Goal: Information Seeking & Learning: Learn about a topic

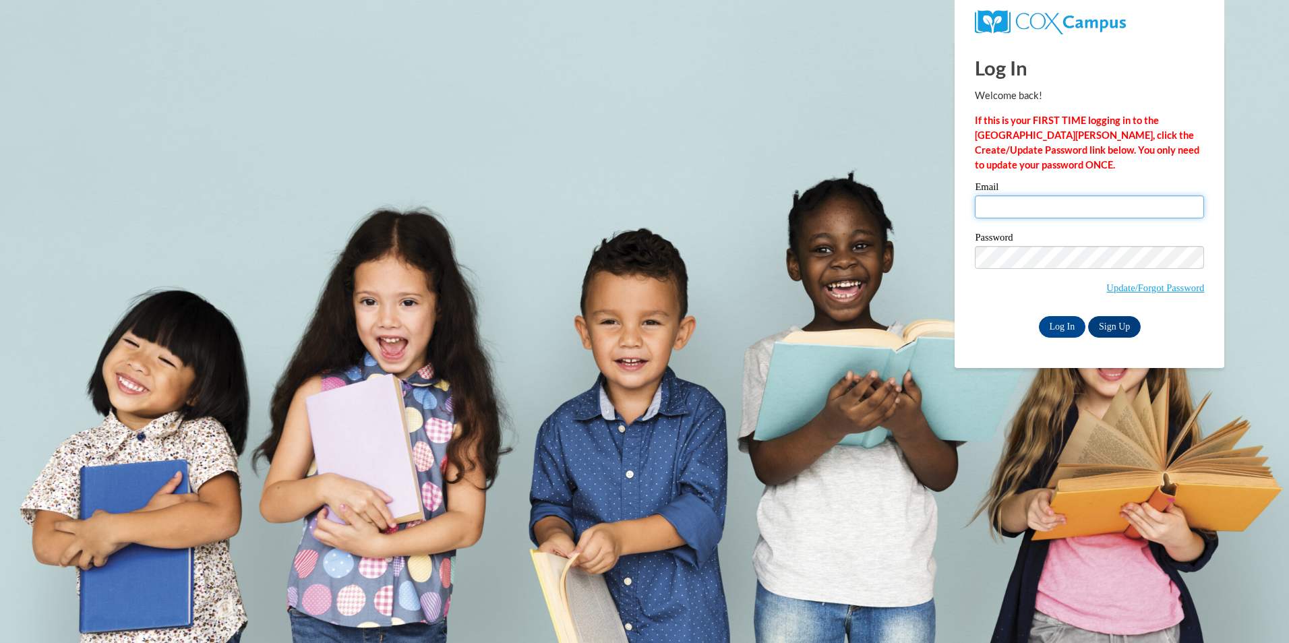
click at [1025, 210] on input "Email" at bounding box center [1088, 206] width 229 height 23
type input "tammy.daugherty@breckgrayson.org"
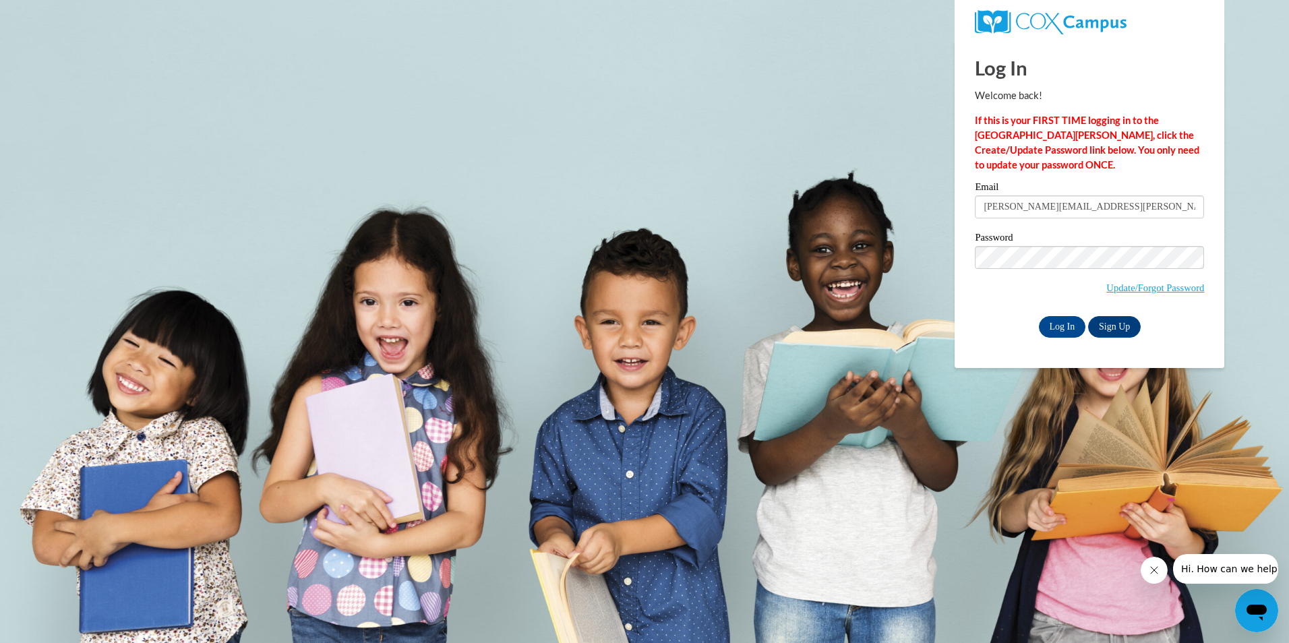
click at [1163, 228] on div "Email tammy.daugherty@breckgrayson.org" at bounding box center [1088, 205] width 229 height 47
click at [1061, 322] on input "Log In" at bounding box center [1062, 327] width 47 height 22
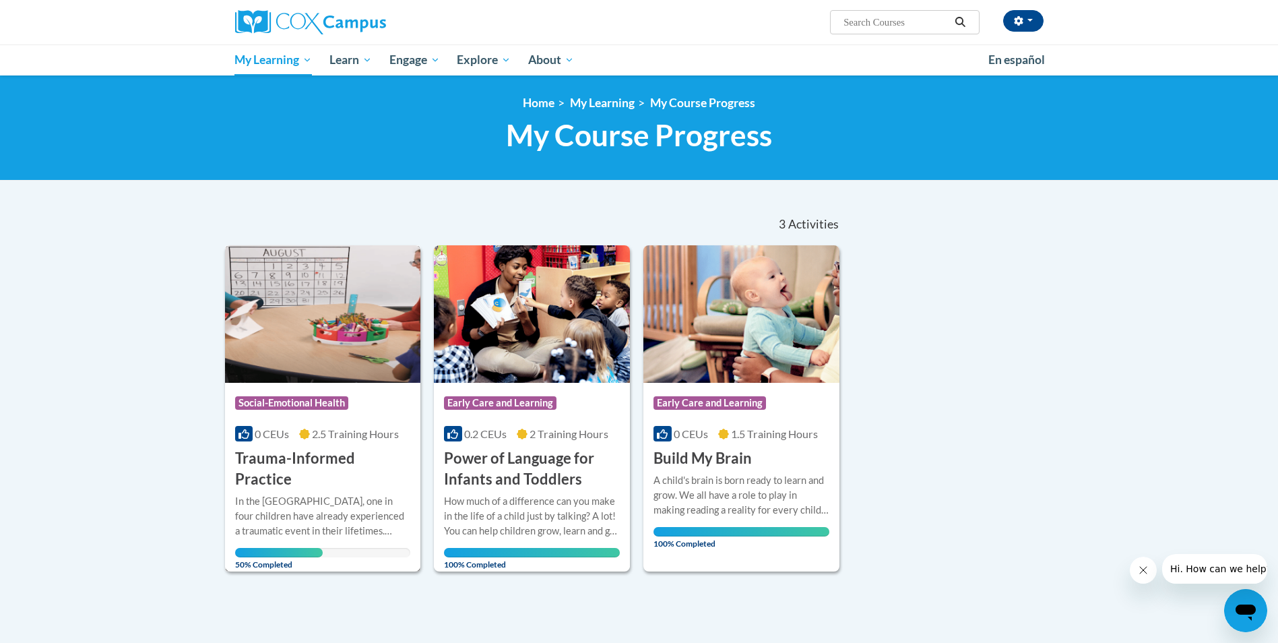
click at [326, 373] on img at bounding box center [323, 313] width 196 height 137
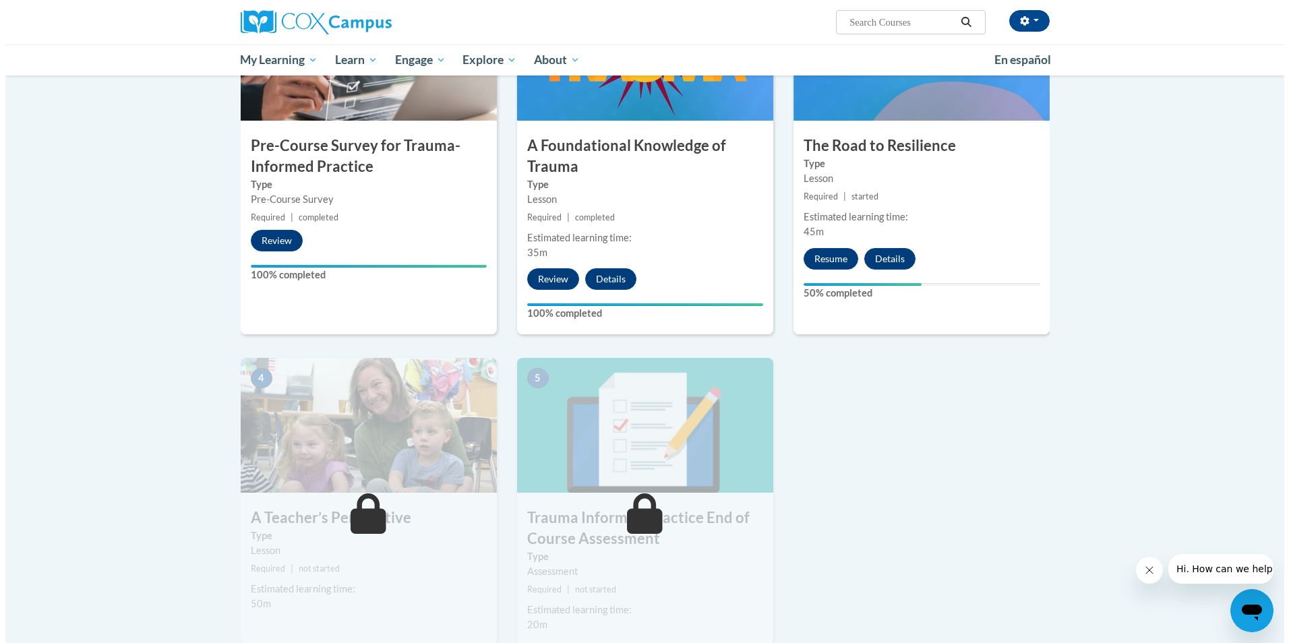
scroll to position [404, 0]
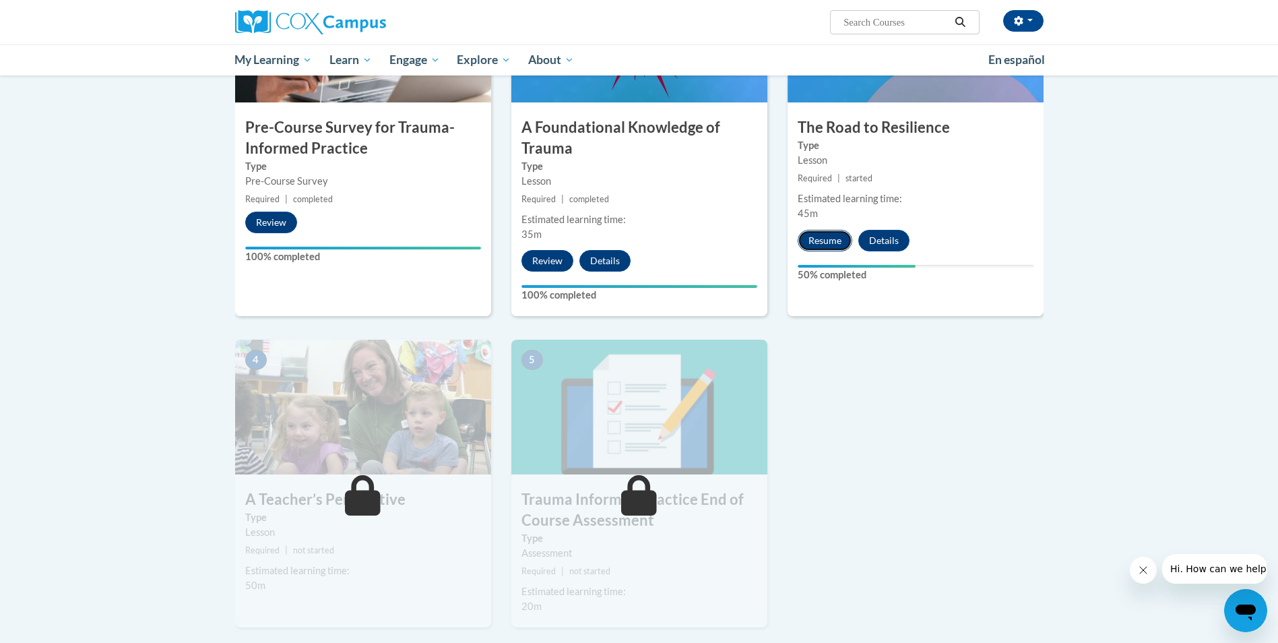
click at [824, 241] on button "Resume" at bounding box center [825, 241] width 55 height 22
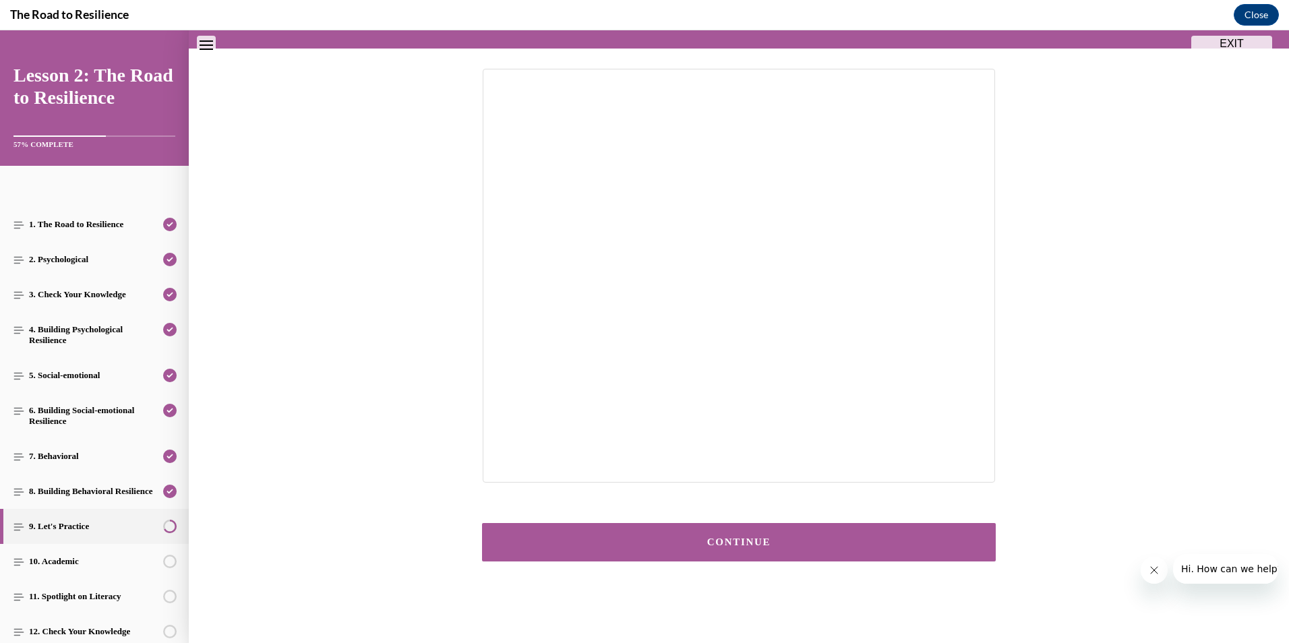
scroll to position [119, 0]
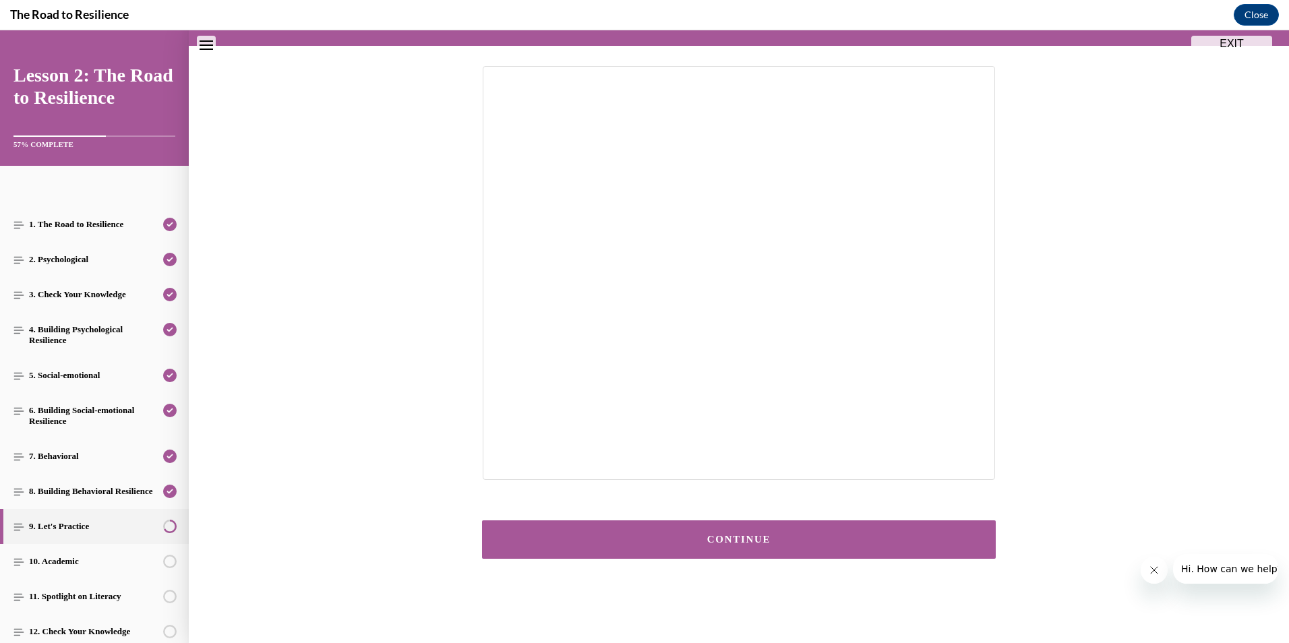
click at [743, 538] on div "CONTINUE" at bounding box center [739, 539] width 472 height 10
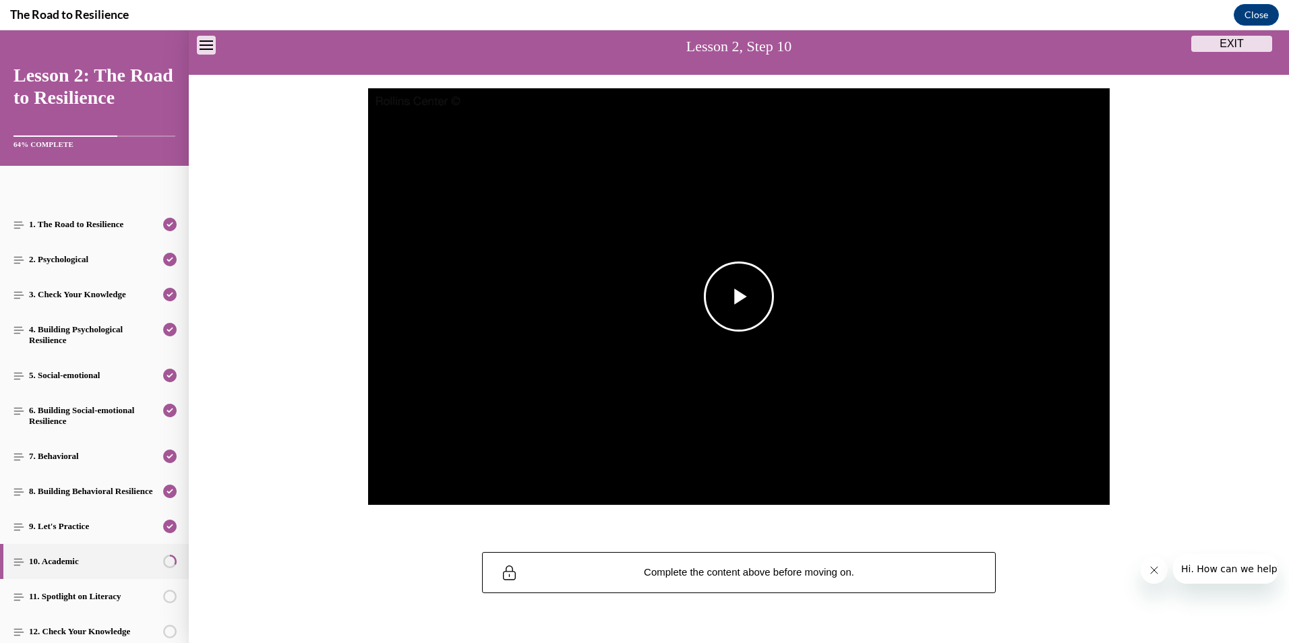
scroll to position [109, 0]
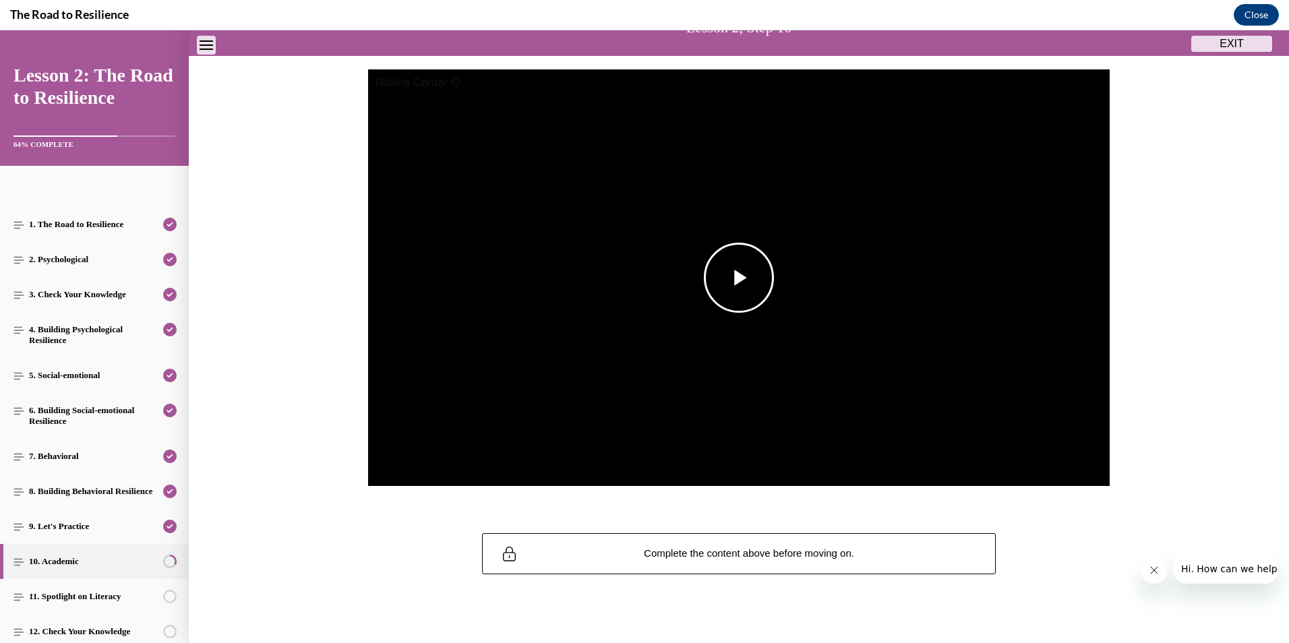
click at [739, 278] on span "Video player" at bounding box center [739, 278] width 0 height 0
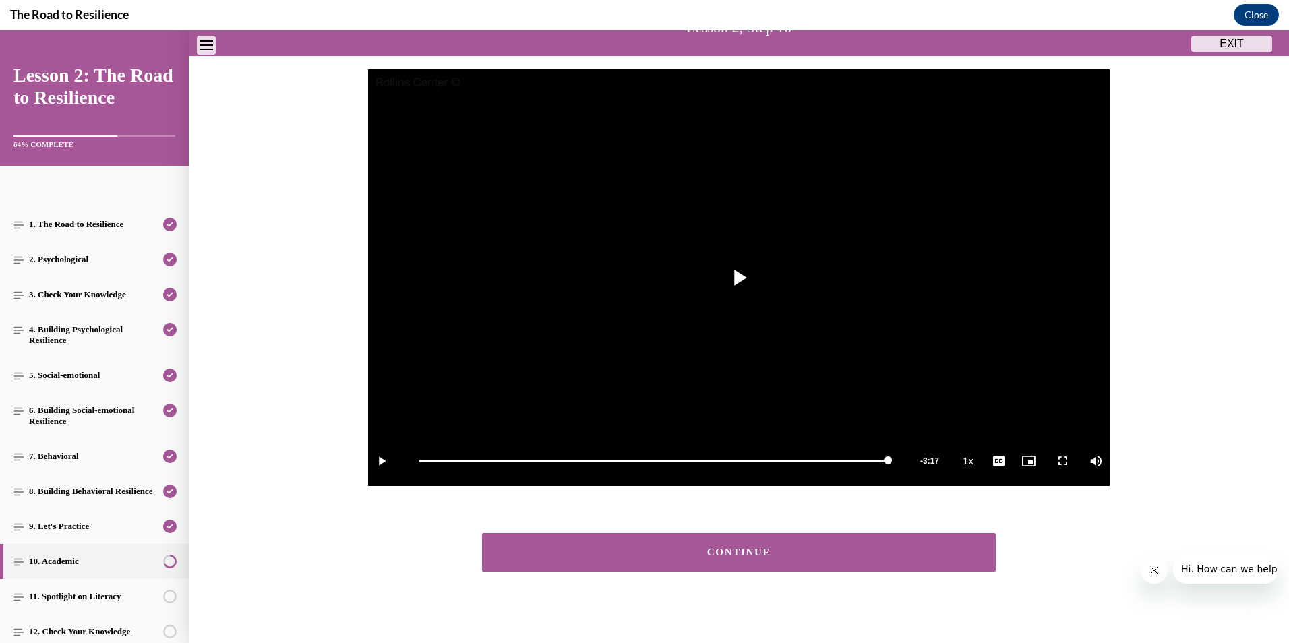
click at [755, 547] on button "CONTINUE" at bounding box center [739, 552] width 514 height 38
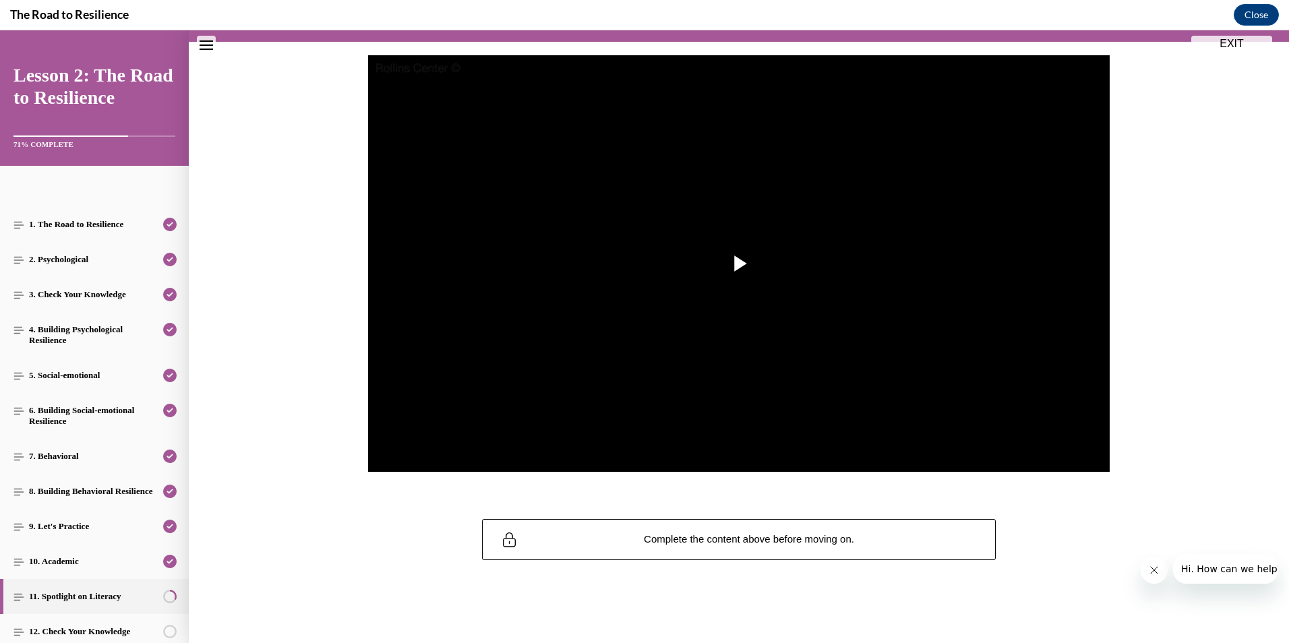
scroll to position [125, 0]
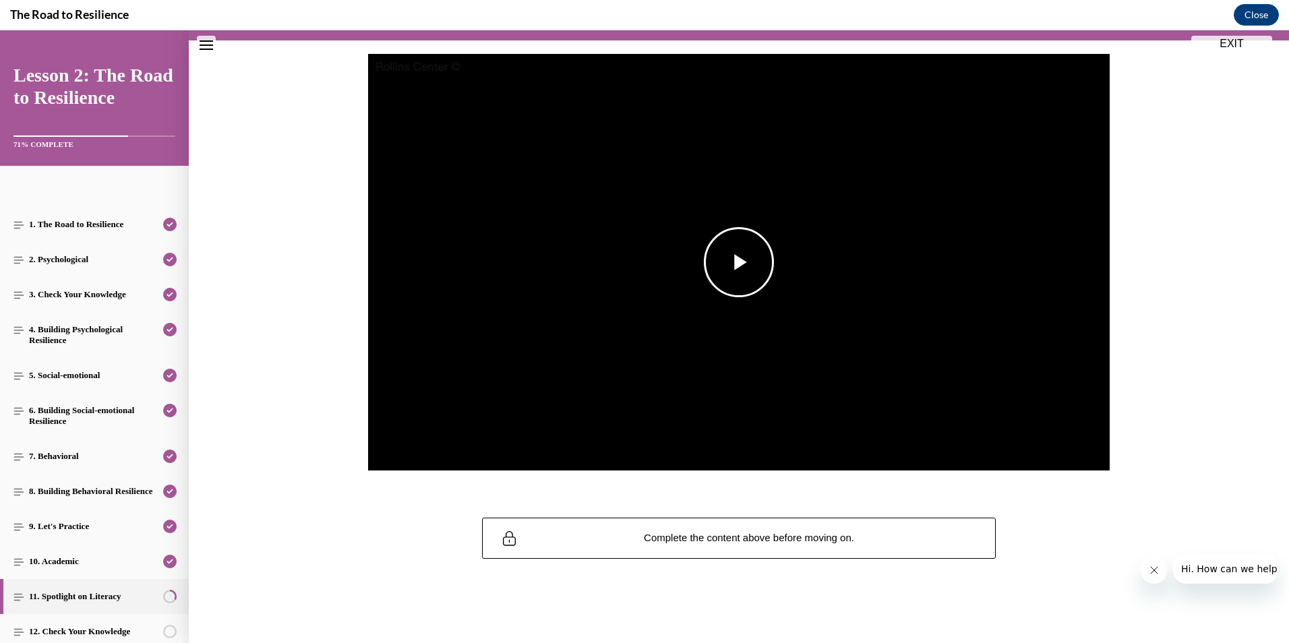
click at [739, 262] on span "Video player" at bounding box center [739, 262] width 0 height 0
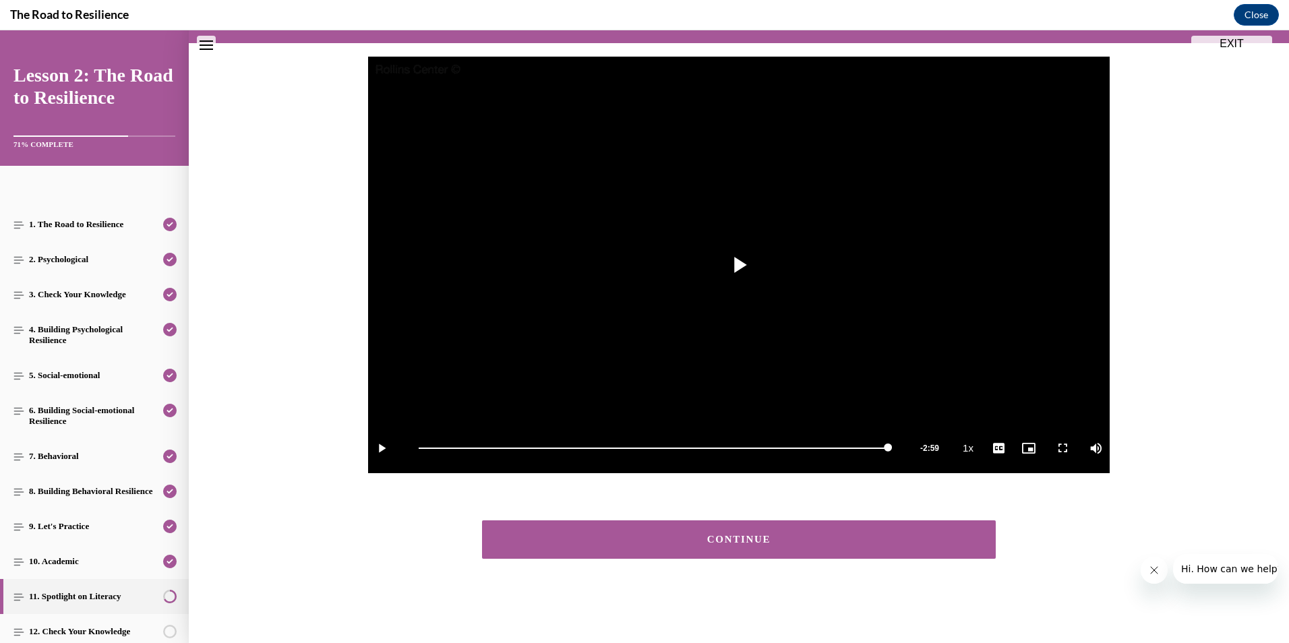
click at [723, 540] on div "CONTINUE" at bounding box center [739, 539] width 472 height 10
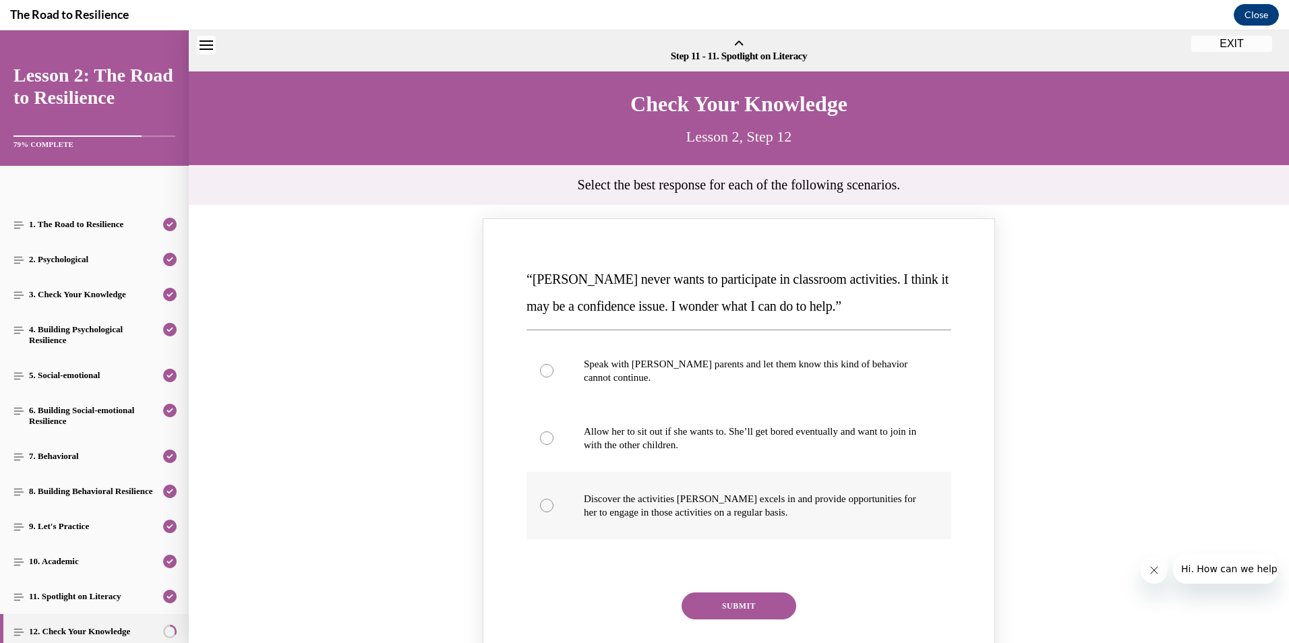
scroll to position [42, 0]
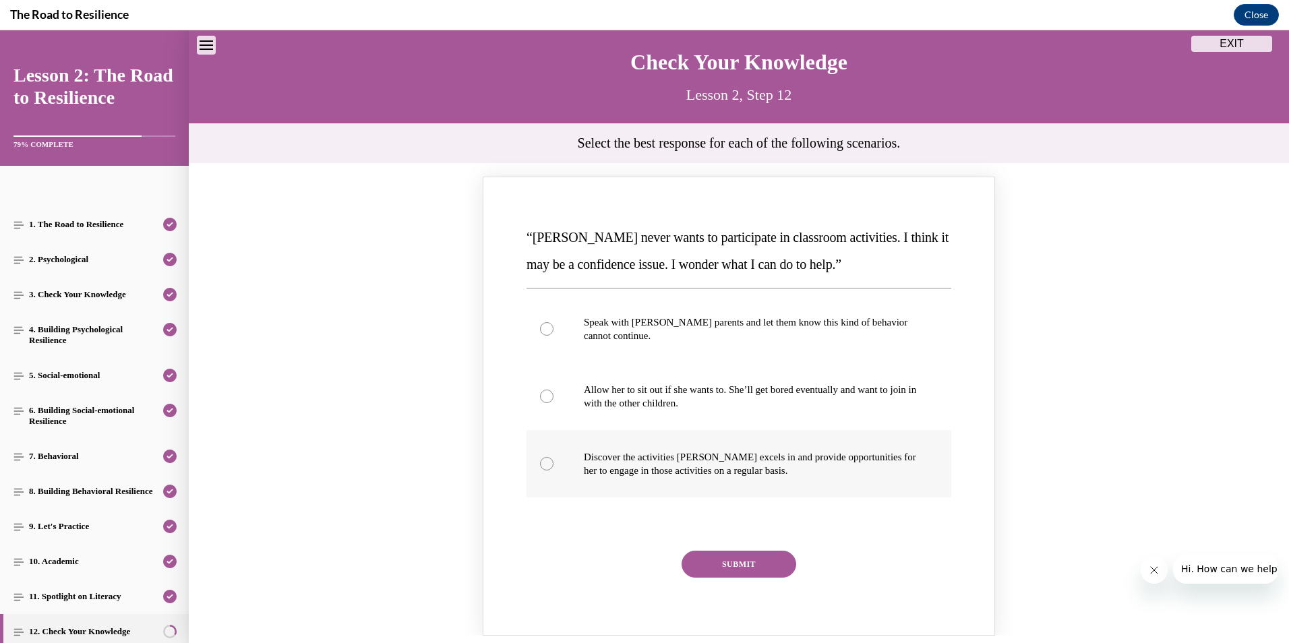
click at [545, 462] on div "Knowledge check: Multiple choice" at bounding box center [546, 463] width 13 height 13
click at [545, 462] on input "Discover the activities [PERSON_NAME] excels in and provide opportunities for h…" at bounding box center [546, 463] width 13 height 13
radio input "true"
click at [715, 566] on button "SUBMIT" at bounding box center [738, 564] width 115 height 27
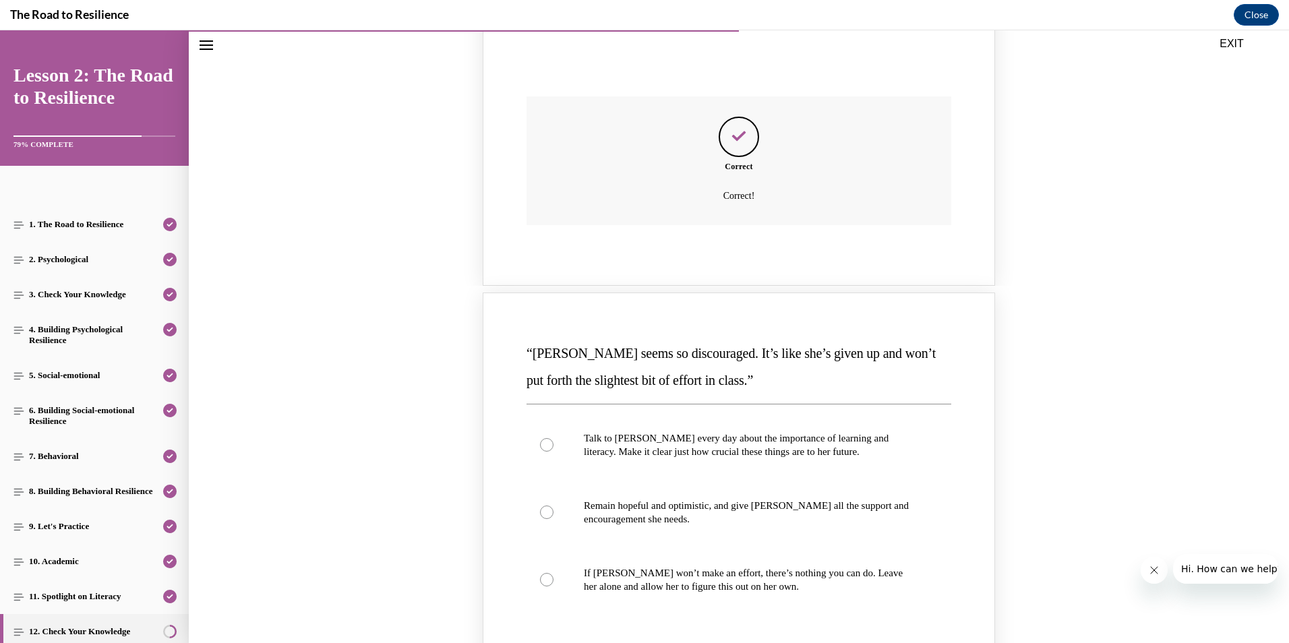
scroll to position [581, 0]
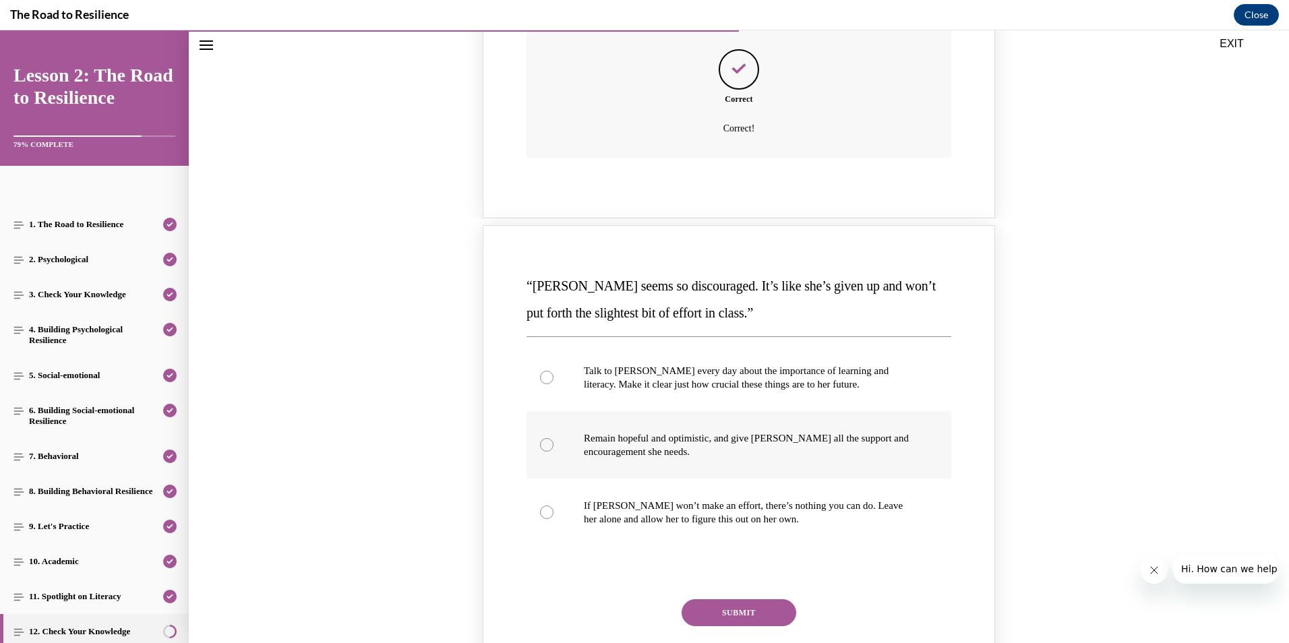
click at [545, 445] on div "Knowledge check: Multiple choice" at bounding box center [546, 444] width 13 height 13
click at [545, 445] on input "Remain hopeful and optimistic, and give [PERSON_NAME] all the support and encou…" at bounding box center [546, 444] width 13 height 13
radio input "true"
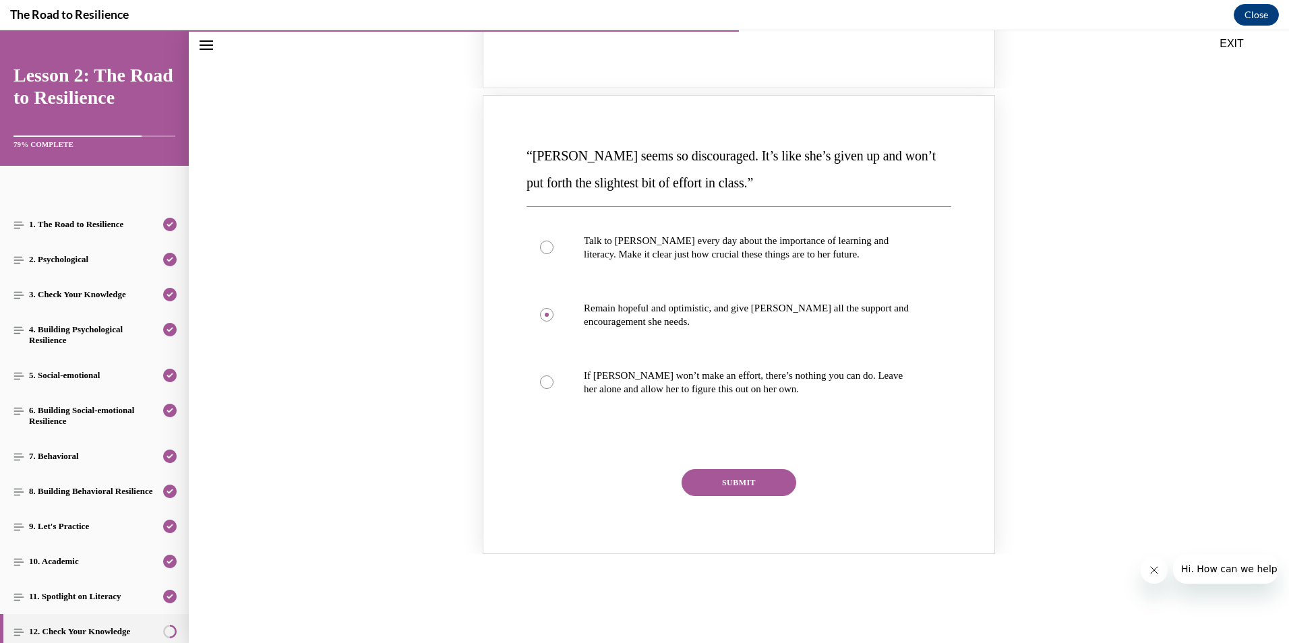
scroll to position [716, 0]
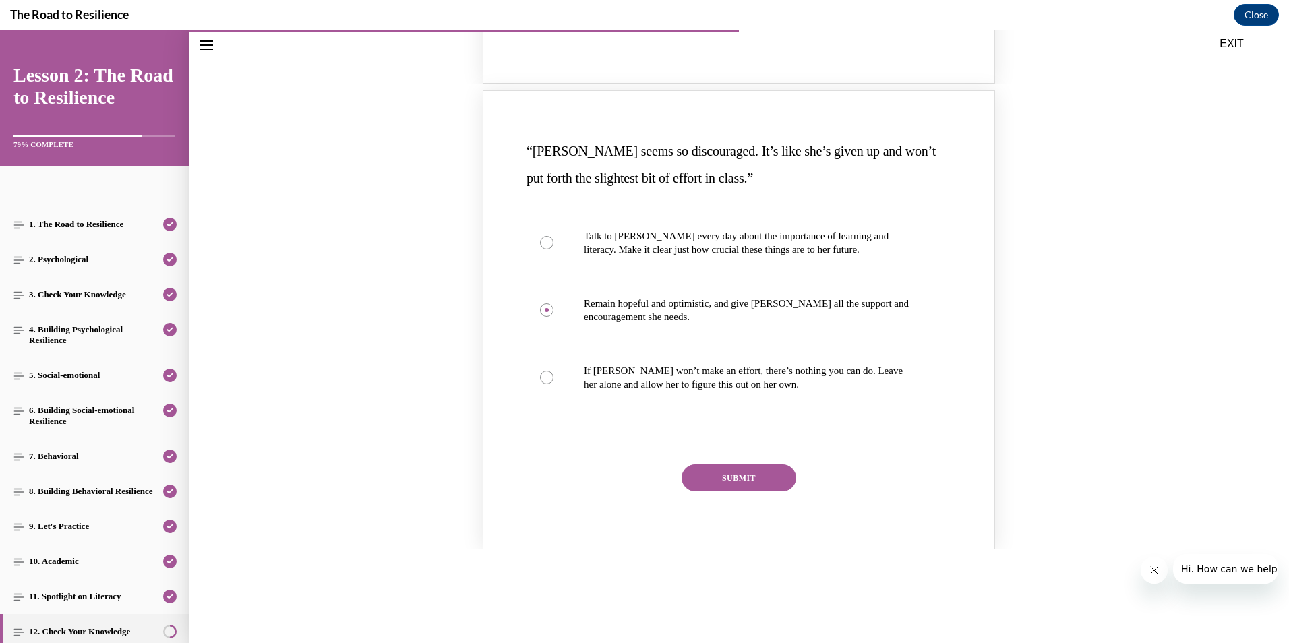
click at [729, 476] on button "SUBMIT" at bounding box center [738, 477] width 115 height 27
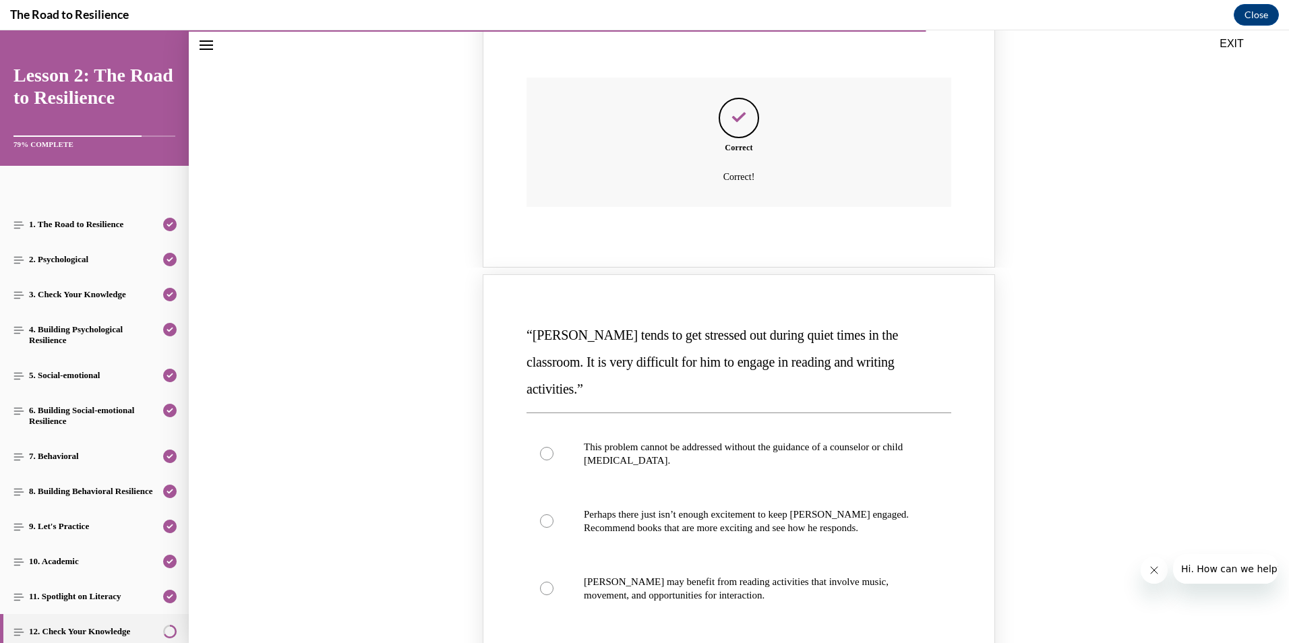
scroll to position [1187, 0]
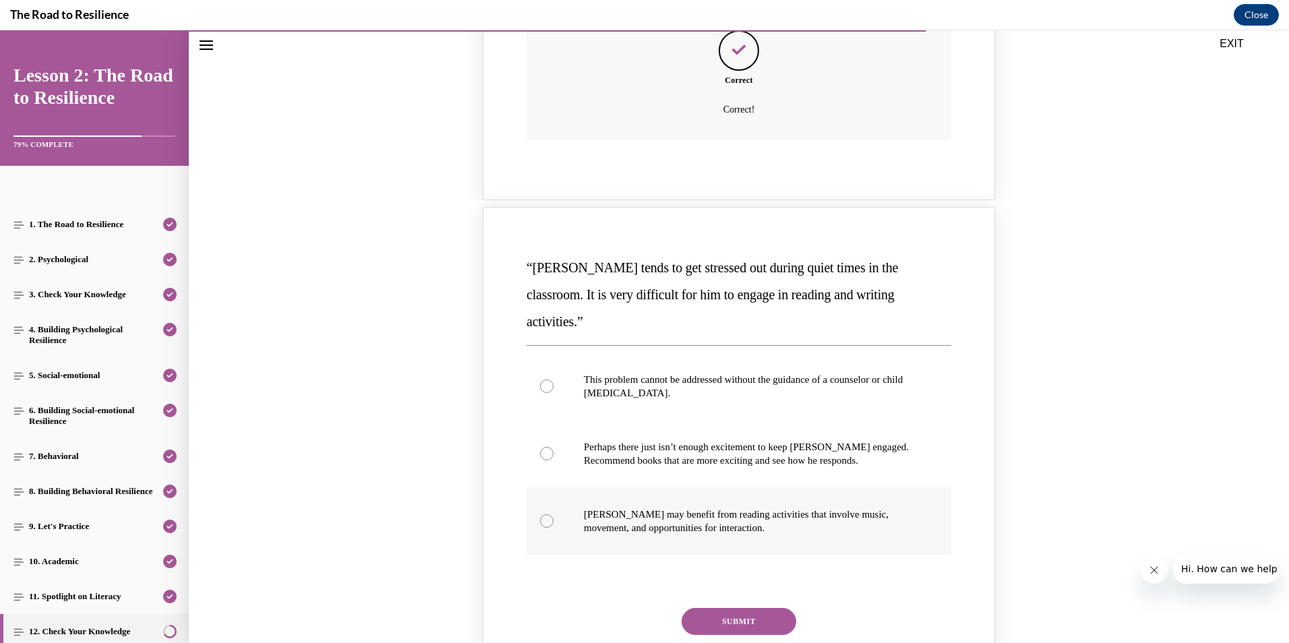
click at [540, 514] on div "Knowledge check: Multiple choice" at bounding box center [546, 520] width 13 height 13
click at [540, 514] on input "[PERSON_NAME] may benefit from reading activities that involve music, movement,…" at bounding box center [546, 520] width 13 height 13
radio input "true"
click at [739, 608] on button "SUBMIT" at bounding box center [738, 621] width 115 height 27
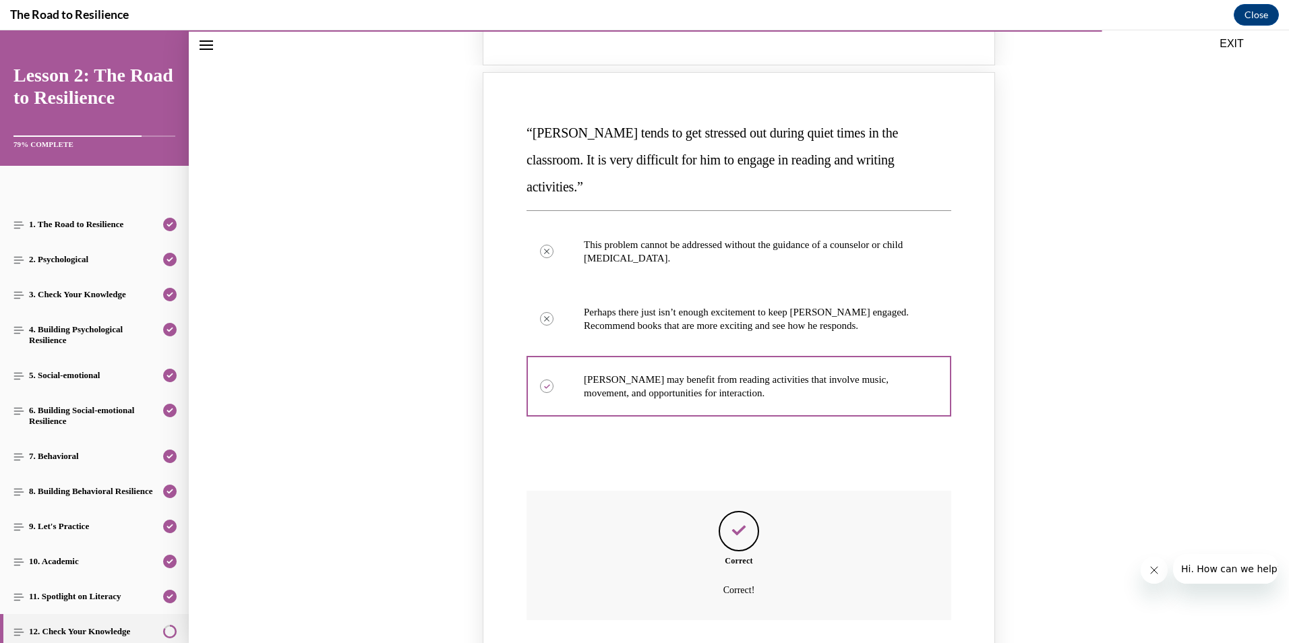
scroll to position [1489, 0]
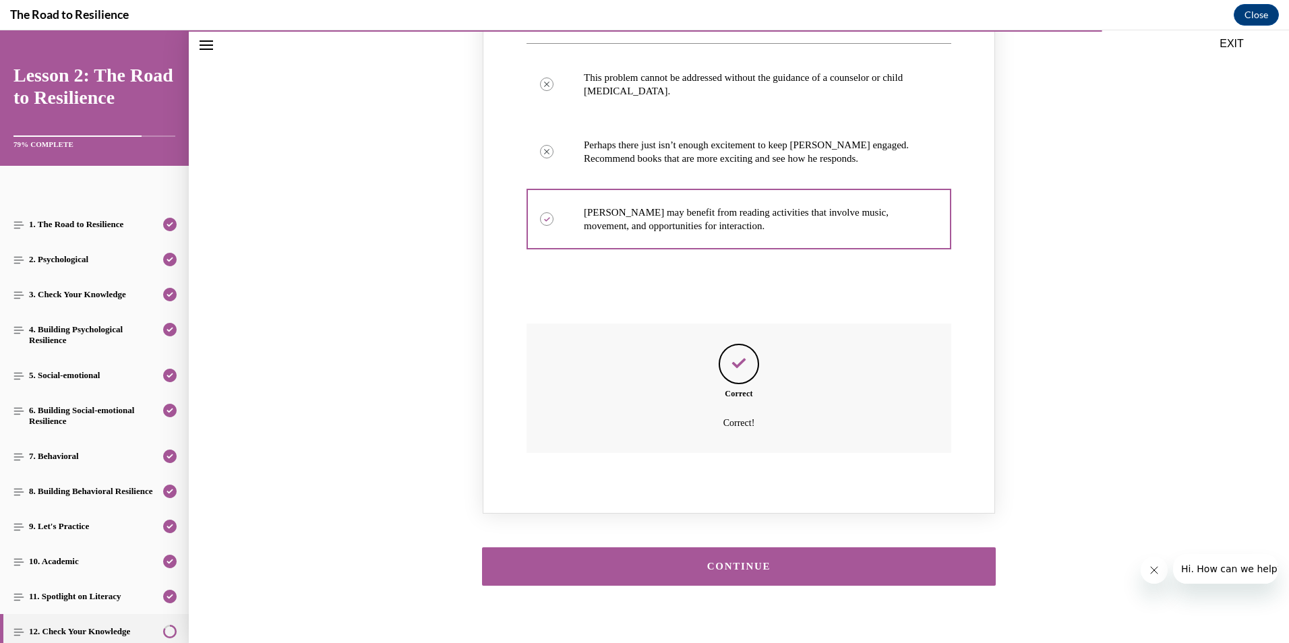
click at [735, 561] on div "CONTINUE" at bounding box center [739, 566] width 472 height 10
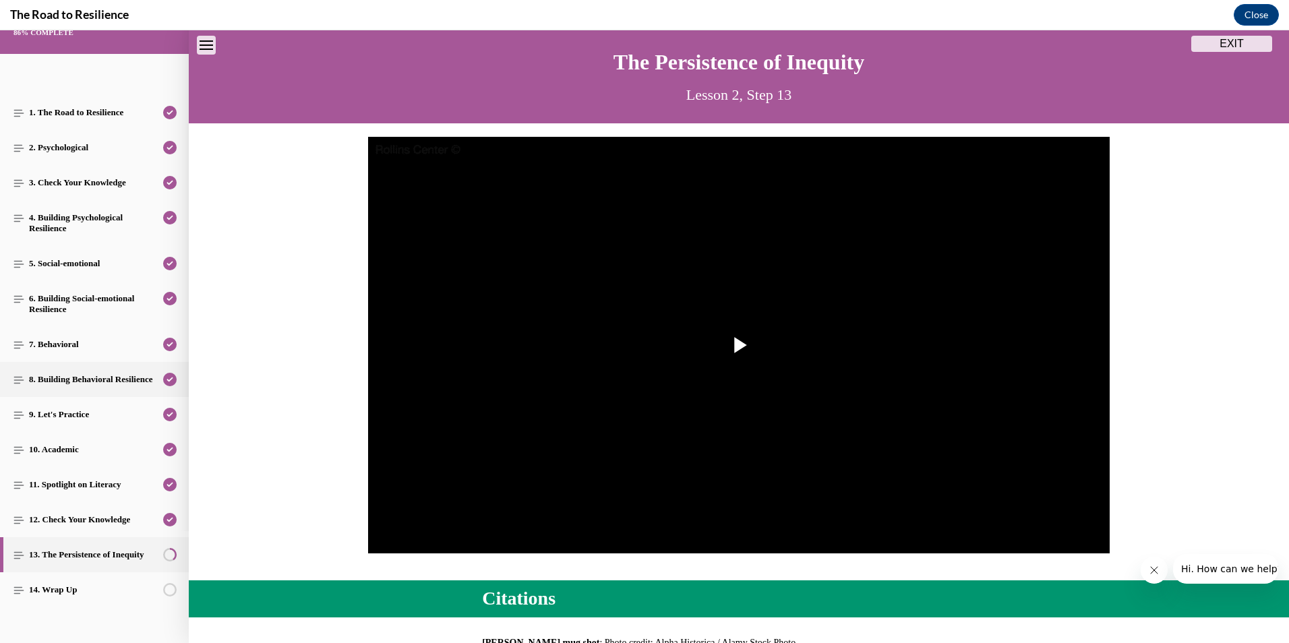
scroll to position [133, 0]
